Goal: Check status: Check status

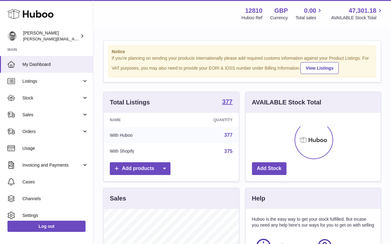
scroll to position [97, 135]
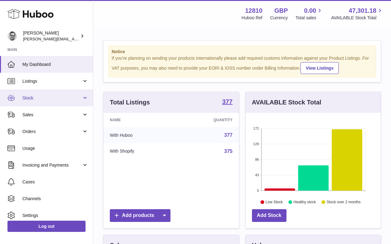
click at [30, 98] on span "Stock" at bounding box center [51, 98] width 59 height 6
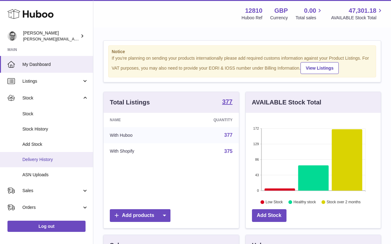
click at [34, 159] on span "Delivery History" at bounding box center [55, 160] width 66 height 6
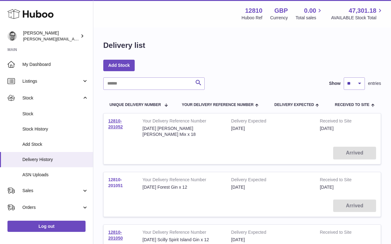
click at [117, 177] on link "12810-201051" at bounding box center [115, 182] width 15 height 11
click at [117, 122] on link "12810-201052" at bounding box center [115, 123] width 15 height 11
